Goal: Ask a question

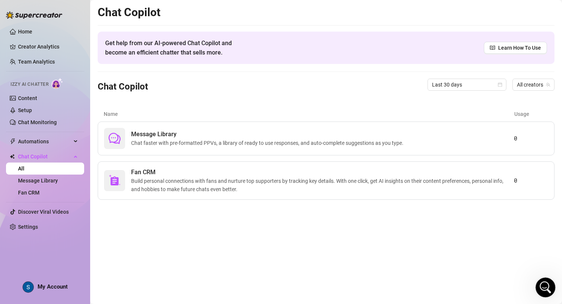
click at [541, 283] on icon "Open Intercom Messenger" at bounding box center [545, 286] width 12 height 12
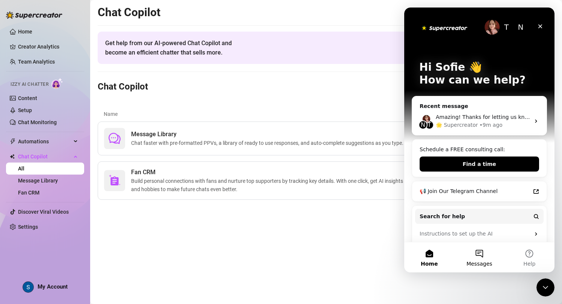
click at [480, 256] on button "Messages" at bounding box center [479, 257] width 50 height 30
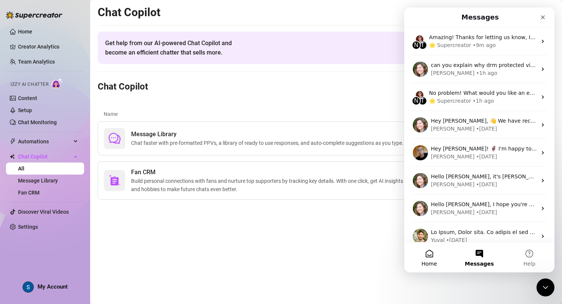
click at [432, 255] on button "Home" at bounding box center [429, 257] width 50 height 30
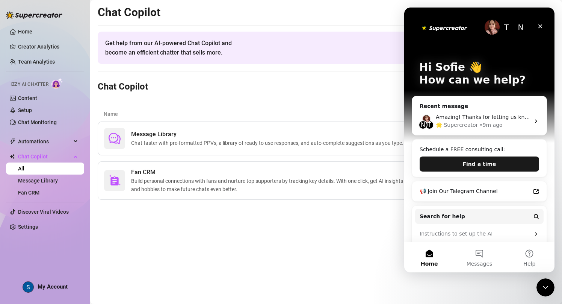
click at [486, 164] on button "Find a time" at bounding box center [480, 163] width 120 height 15
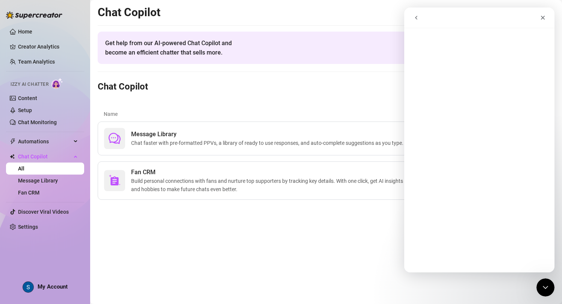
click at [416, 12] on button "go back" at bounding box center [416, 18] width 14 height 14
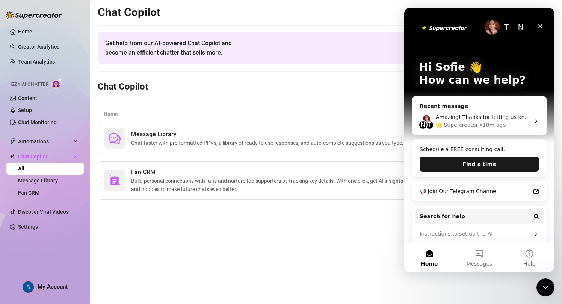
click at [480, 160] on button "Find a time" at bounding box center [480, 163] width 120 height 15
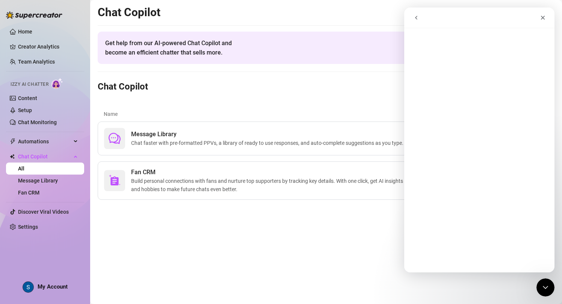
click at [321, 88] on div "Chat Copilot Last 30 days All creators" at bounding box center [326, 85] width 457 height 26
click at [25, 239] on div "Home Creator Analytics Team Analytics Izzy AI Chatter Content Setup Chat Monito…" at bounding box center [45, 148] width 78 height 297
click at [26, 226] on link "Settings" at bounding box center [28, 227] width 20 height 6
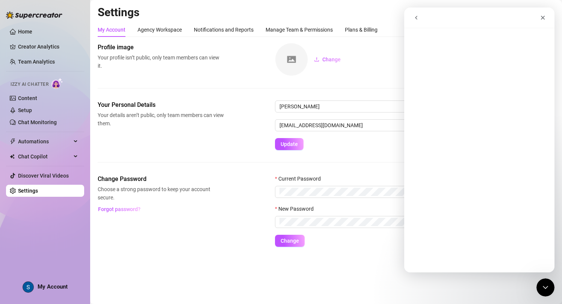
click at [186, 33] on div "My Account Agency Workspace Notifications and Reports Manage Team & Permissions…" at bounding box center [238, 30] width 280 height 14
click at [176, 30] on div "Agency Workspace" at bounding box center [160, 30] width 44 height 8
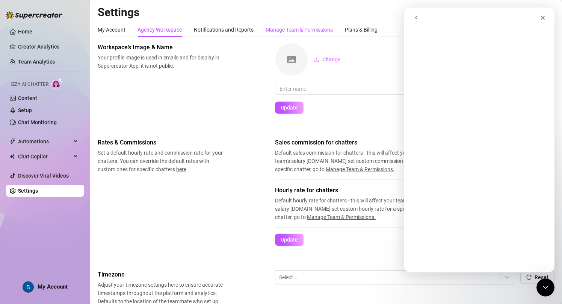
click at [312, 29] on div "Manage Team & Permissions" at bounding box center [299, 30] width 67 height 8
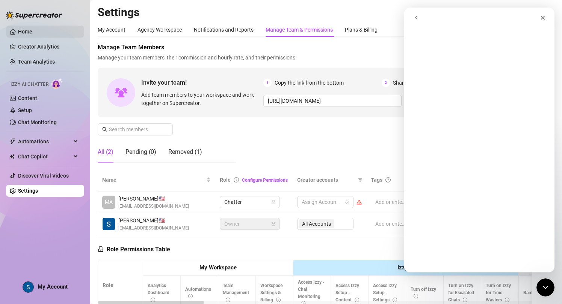
click at [32, 30] on link "Home" at bounding box center [25, 32] width 14 height 6
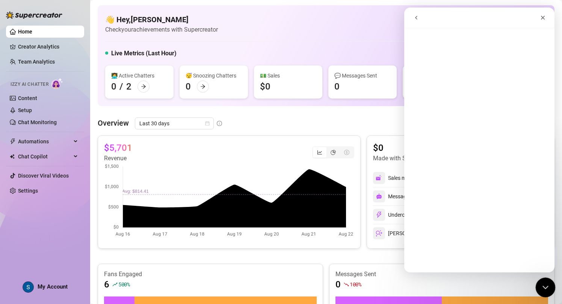
click at [550, 283] on div "Close Intercom Messenger" at bounding box center [545, 286] width 18 height 18
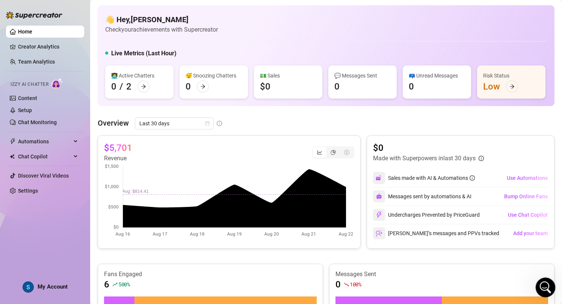
click at [550, 284] on icon "Open Intercom Messenger" at bounding box center [545, 286] width 12 height 12
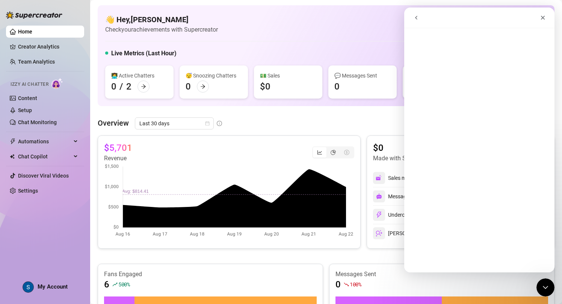
click at [411, 16] on button "go back" at bounding box center [416, 18] width 14 height 14
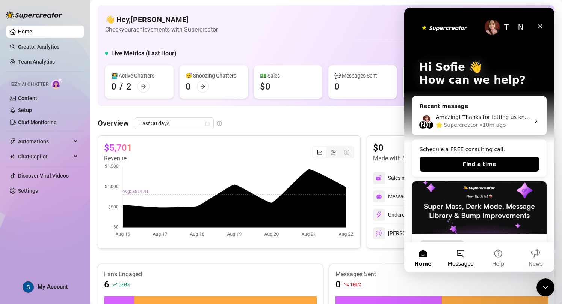
click at [463, 251] on button "Messages" at bounding box center [461, 257] width 38 height 30
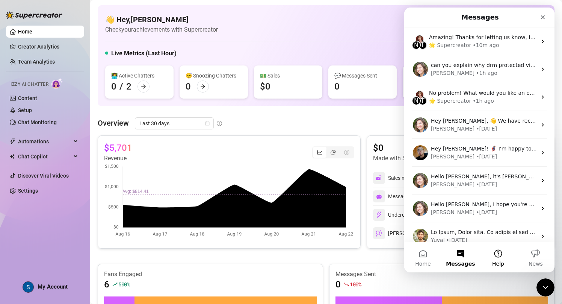
click at [494, 257] on button "Help" at bounding box center [499, 257] width 38 height 30
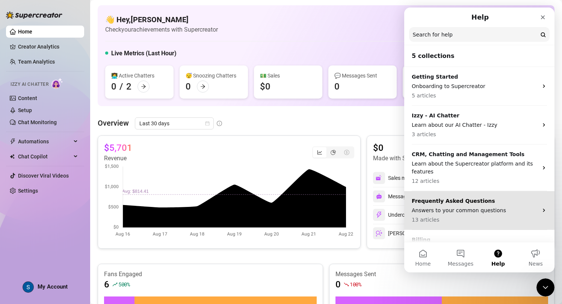
scroll to position [26, 0]
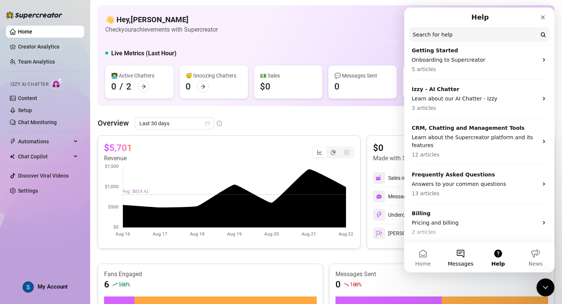
click at [463, 259] on button "Messages" at bounding box center [461, 257] width 38 height 30
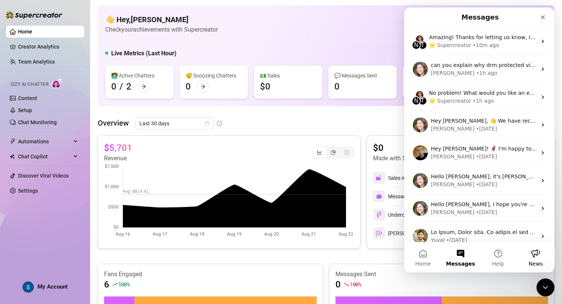
click at [540, 264] on span "News" at bounding box center [536, 263] width 14 height 5
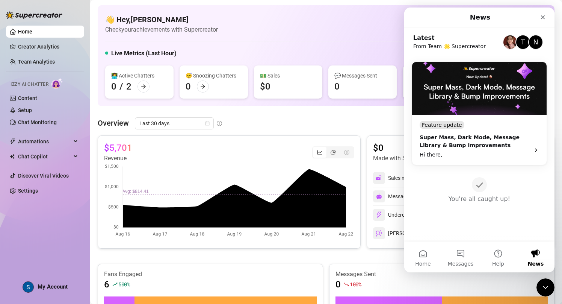
click at [506, 42] on img "Intercom messenger" at bounding box center [511, 42] width 14 height 14
click at [503, 44] on div "Intercom messenger" at bounding box center [510, 42] width 15 height 15
click at [507, 44] on img "Intercom messenger" at bounding box center [511, 42] width 14 height 14
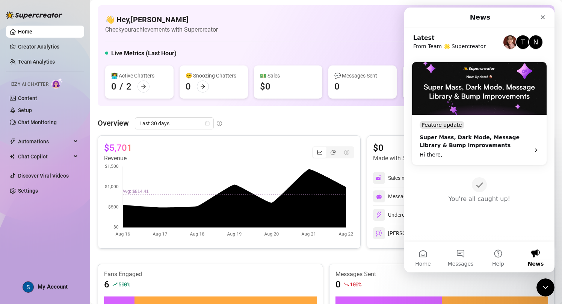
click at [507, 44] on img "Intercom messenger" at bounding box center [511, 42] width 14 height 14
click at [479, 44] on sub "From Team 🌟 Supercreator" at bounding box center [457, 46] width 89 height 8
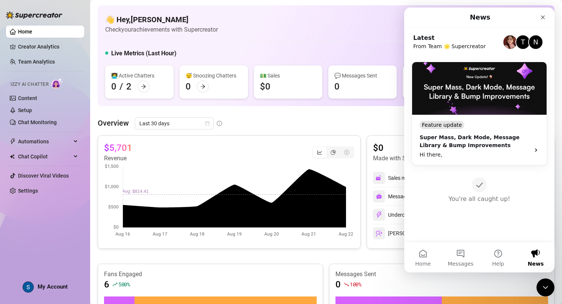
click at [492, 48] on sub "From Team 🌟 Supercreator" at bounding box center [457, 46] width 89 height 8
click at [507, 44] on img "Intercom messenger" at bounding box center [511, 42] width 14 height 14
click at [436, 252] on button "Home" at bounding box center [423, 257] width 38 height 30
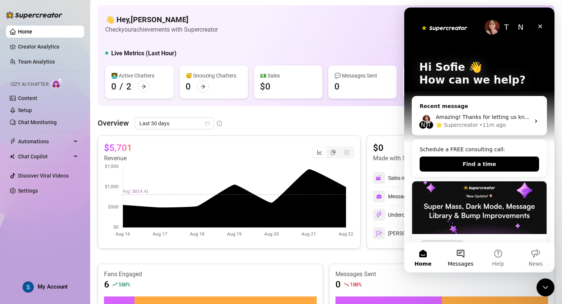
click at [450, 255] on button "Messages" at bounding box center [461, 257] width 38 height 30
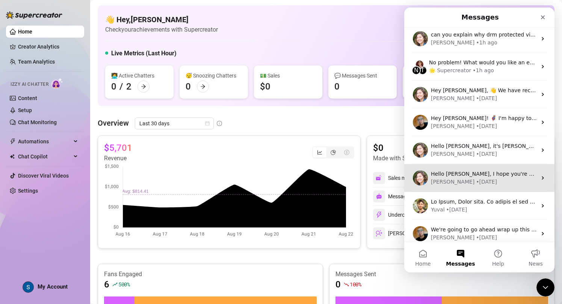
scroll to position [0, 0]
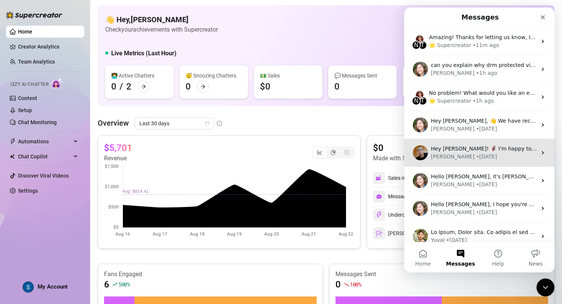
click at [485, 161] on div "Hey [PERSON_NAME]! 🦸‍♀️ I'm happy to announce we released a SharedLogin™ 🔐 solu…" at bounding box center [479, 153] width 150 height 28
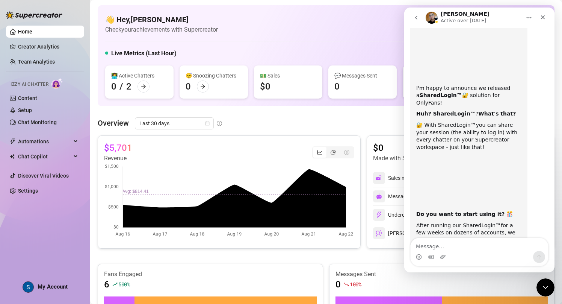
scroll to position [69, 0]
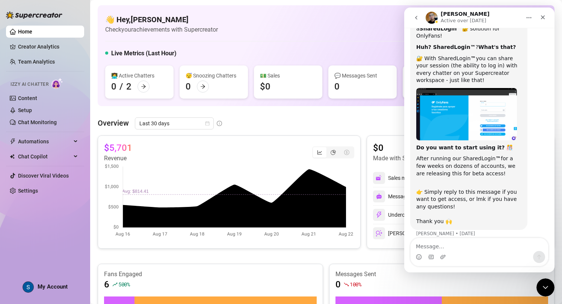
click at [418, 16] on icon "go back" at bounding box center [416, 18] width 6 height 6
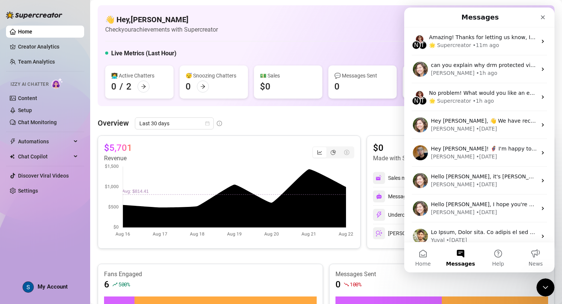
scroll to position [0, 0]
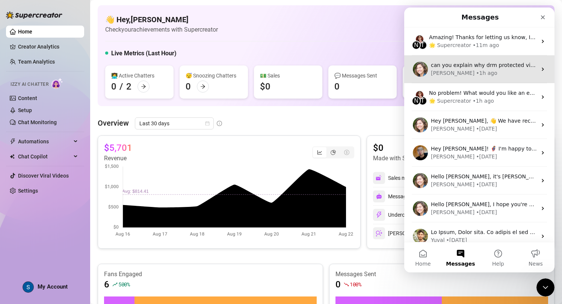
click at [464, 65] on span "can you explain why drm protected videos cant be described with AI?" at bounding box center [522, 65] width 183 height 6
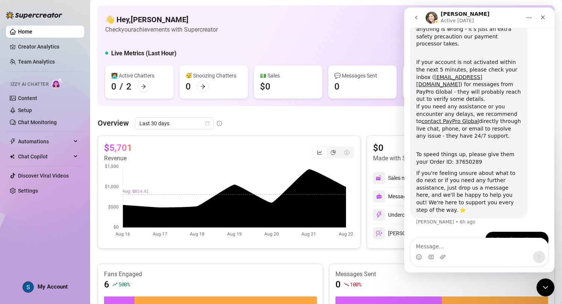
scroll to position [120, 0]
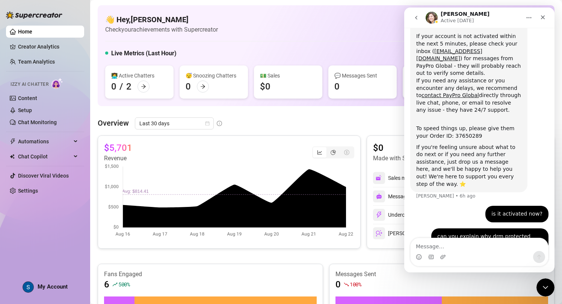
click at [417, 14] on button "go back" at bounding box center [416, 18] width 14 height 14
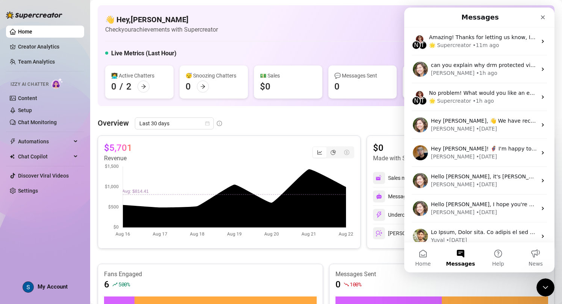
scroll to position [0, 0]
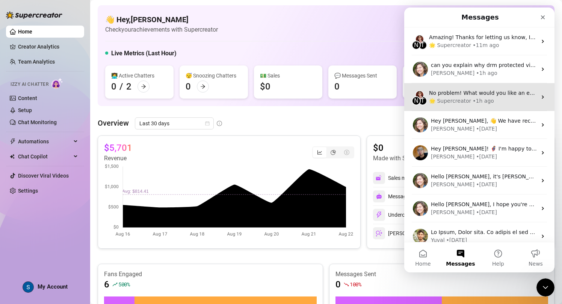
click at [436, 103] on div "🌟 Supercreator" at bounding box center [450, 101] width 42 height 8
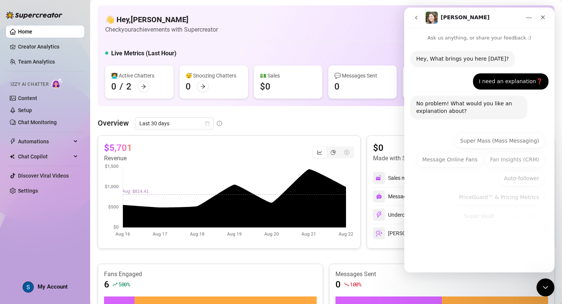
scroll to position [1, 0]
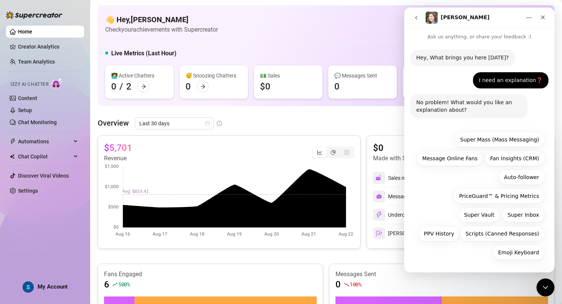
click at [418, 19] on icon "go back" at bounding box center [416, 18] width 6 height 6
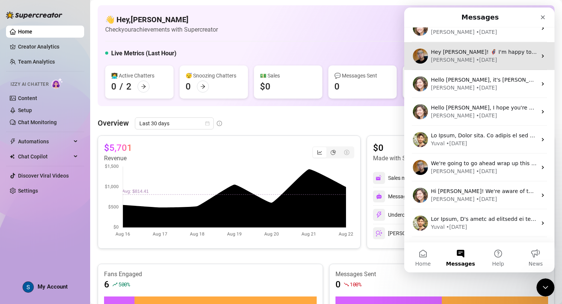
scroll to position [111, 0]
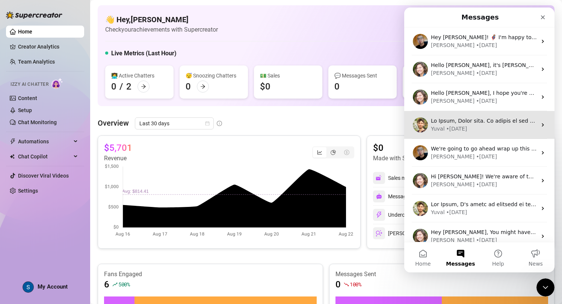
click at [474, 131] on div "Yuval • [DATE]" at bounding box center [484, 129] width 106 height 8
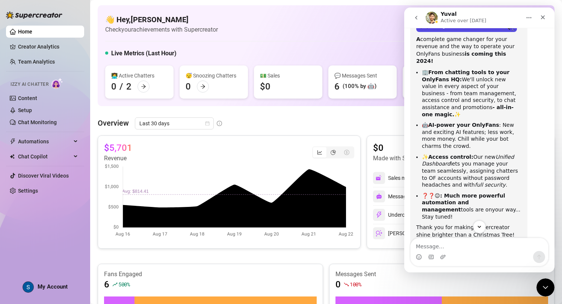
scroll to position [128, 0]
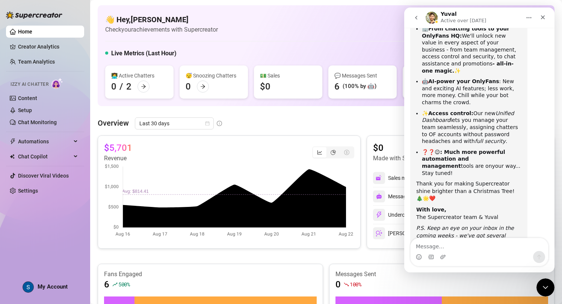
click at [420, 20] on button "go back" at bounding box center [416, 18] width 14 height 14
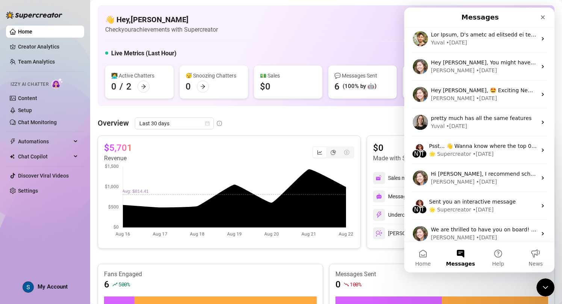
scroll to position [283, 0]
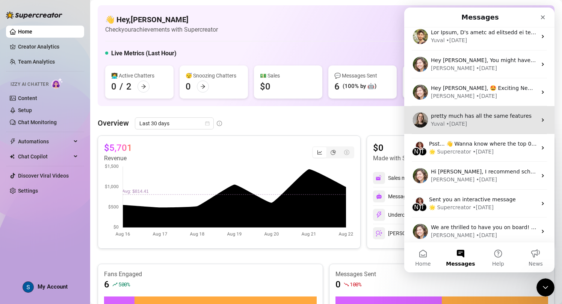
click at [479, 126] on div "Yuval • [DATE]" at bounding box center [484, 124] width 106 height 8
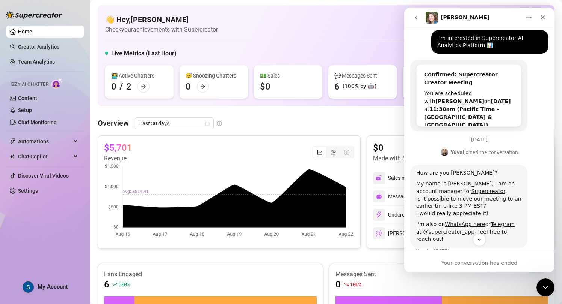
scroll to position [143, 0]
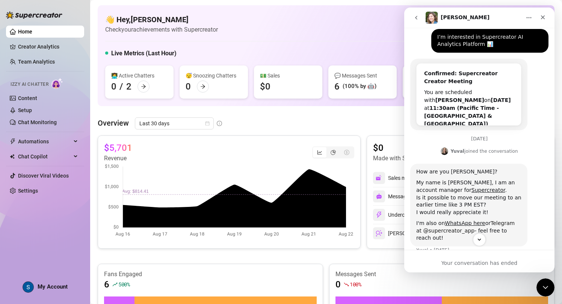
click at [504, 220] on link "Telegram at @supercreator_app" at bounding box center [465, 227] width 98 height 14
click at [458, 220] on link "WhatsApp here" at bounding box center [465, 223] width 40 height 6
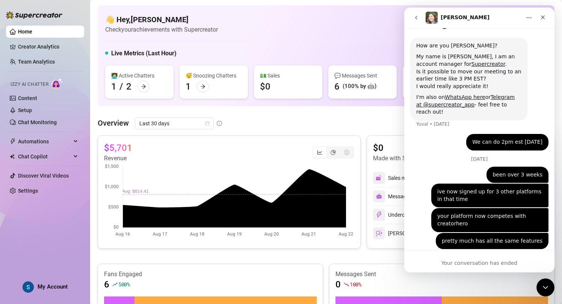
click at [418, 12] on button "go back" at bounding box center [416, 18] width 14 height 14
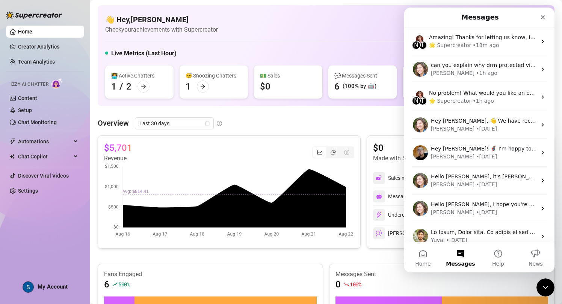
scroll to position [0, 0]
click at [494, 260] on button "Help" at bounding box center [499, 257] width 38 height 30
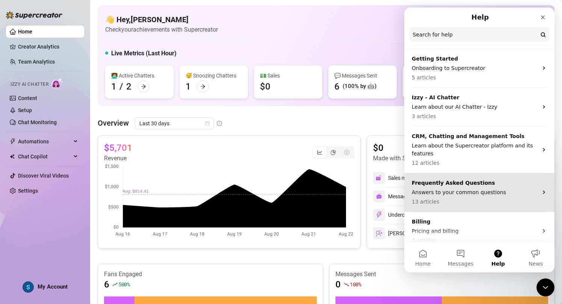
scroll to position [26, 0]
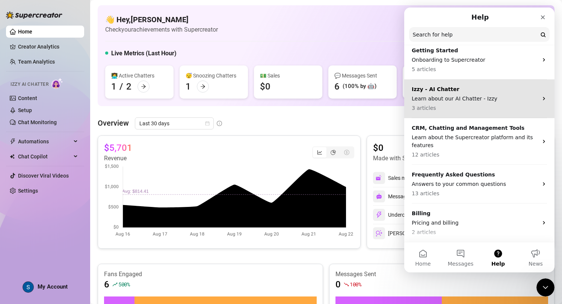
click at [471, 111] on p "3 articles" at bounding box center [475, 108] width 126 height 8
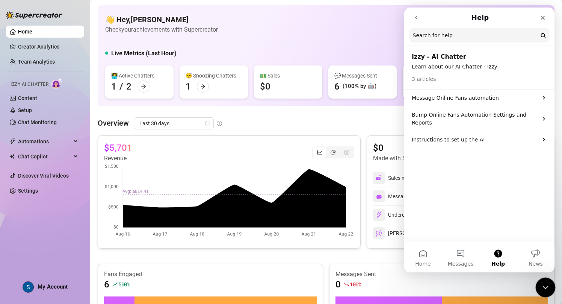
click at [539, 284] on div "Close Intercom Messenger" at bounding box center [545, 286] width 18 height 18
